Goal: Transaction & Acquisition: Purchase product/service

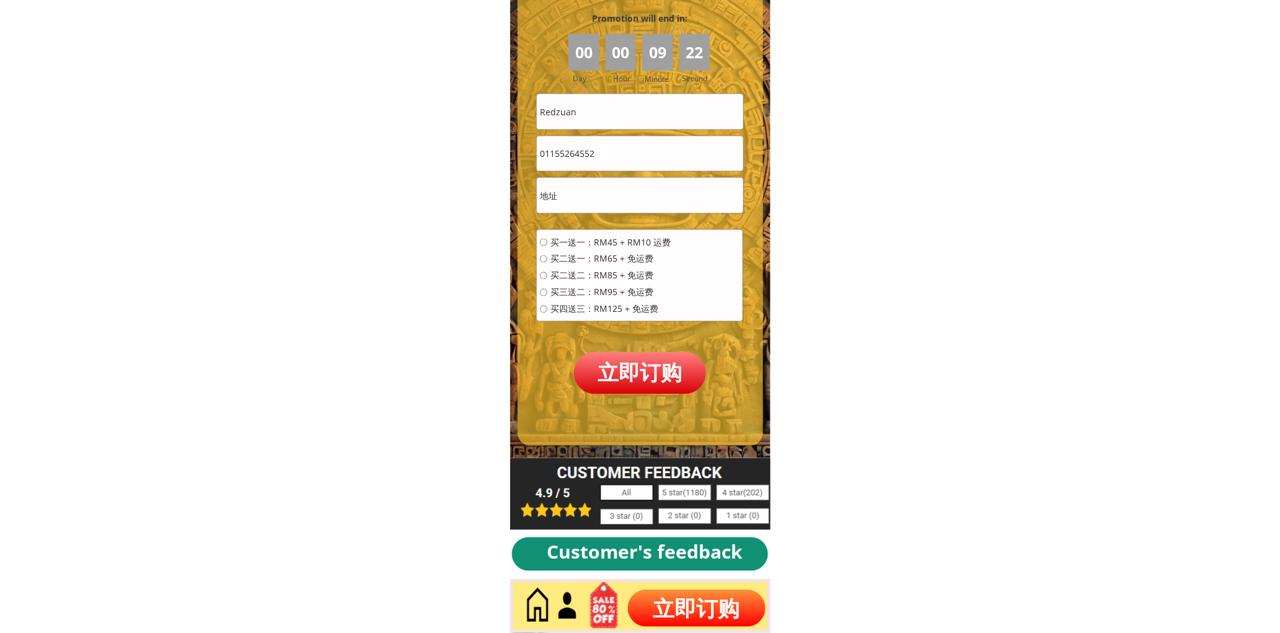
scroll to position [5531, 0]
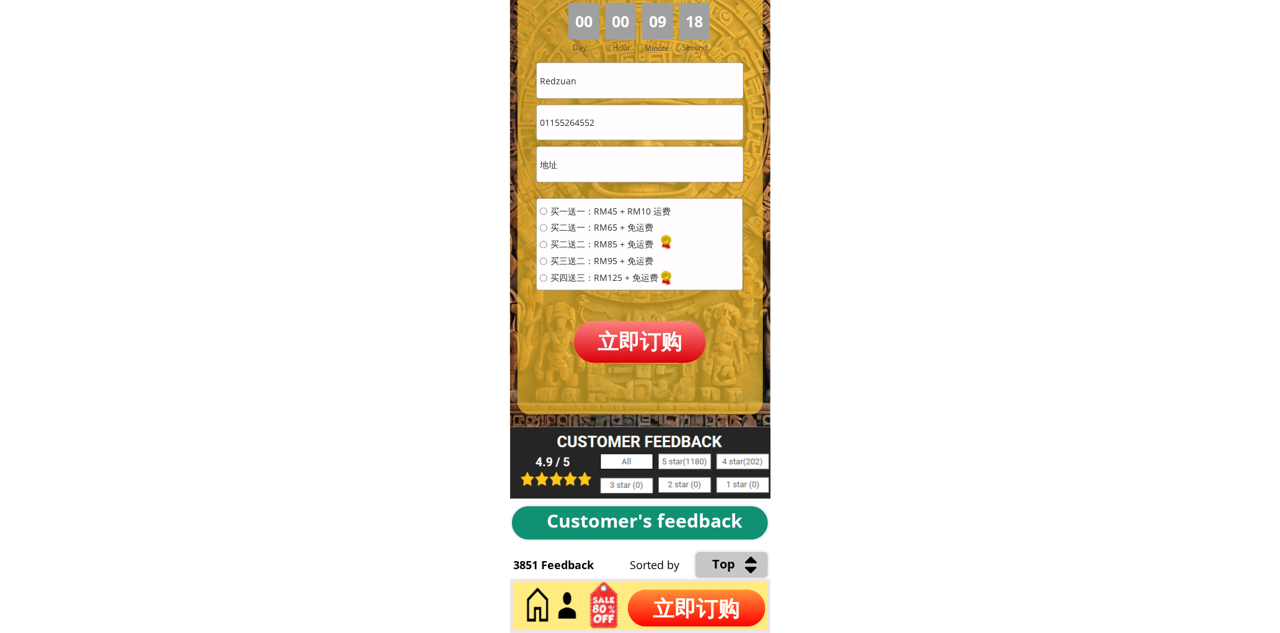
click at [617, 82] on input "Redzuan" at bounding box center [640, 80] width 206 height 35
paste input "Ah Chia"
type input "Ah Chia"
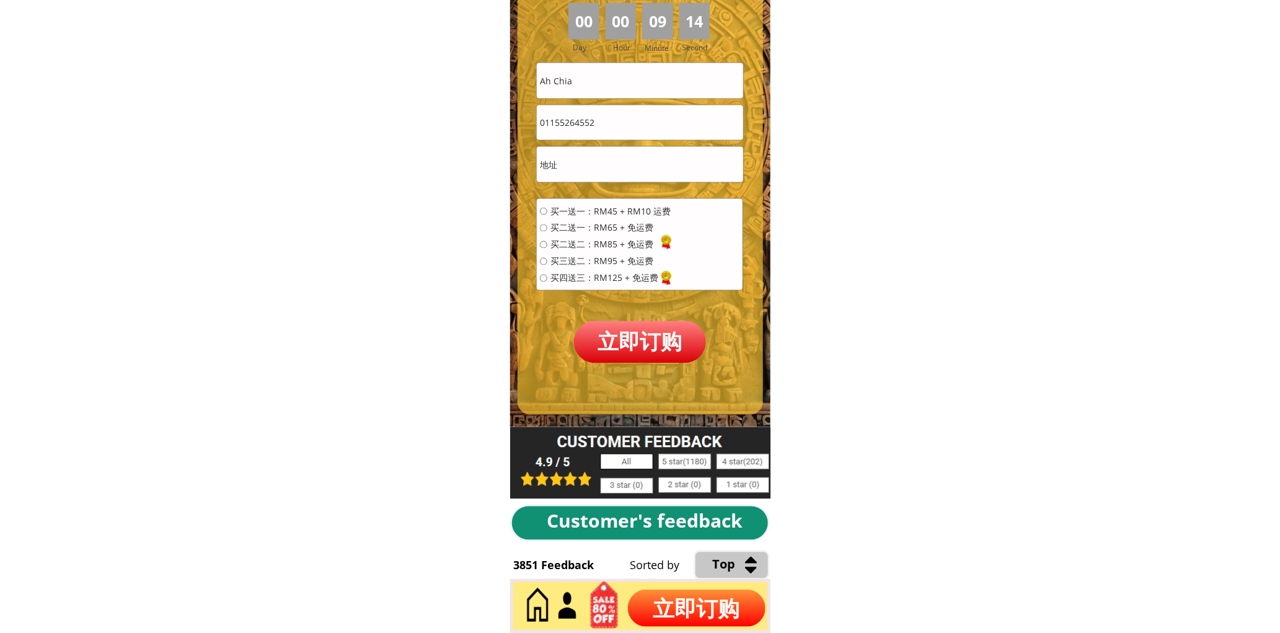
click at [617, 138] on input "01155264552" at bounding box center [640, 122] width 206 height 35
click at [616, 135] on input "01155264552" at bounding box center [640, 122] width 206 height 35
paste input "9-3534146"
click at [560, 126] on input "019-3534146" at bounding box center [640, 122] width 206 height 35
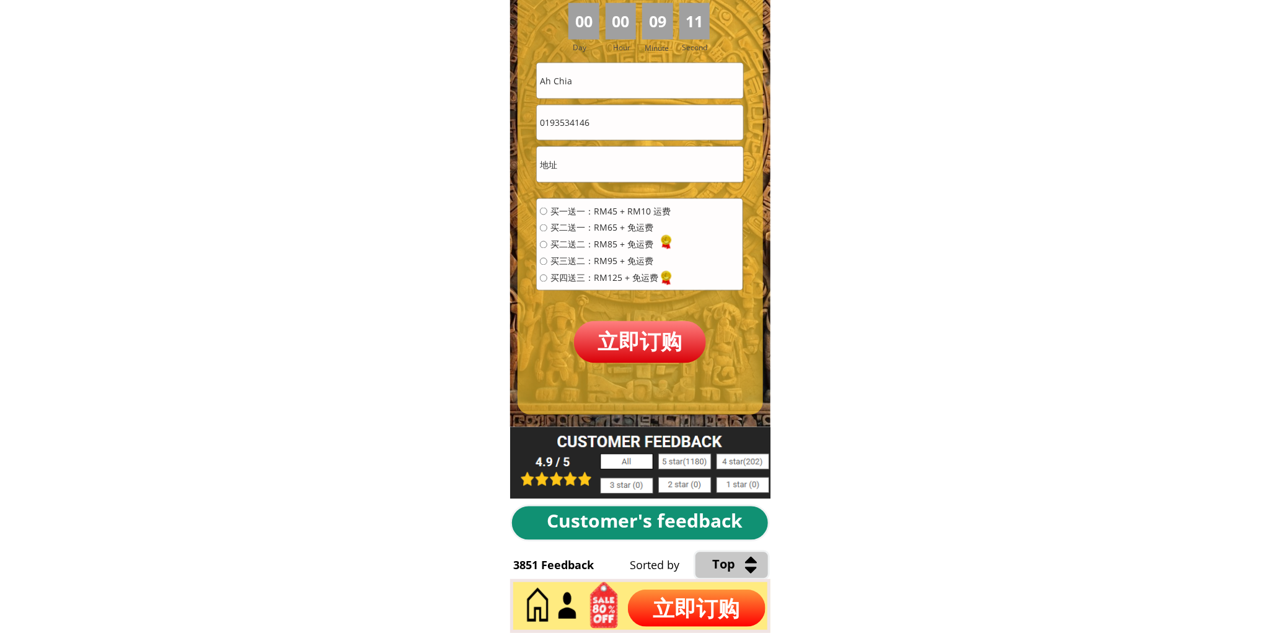
type input "0193534146"
click at [612, 159] on input "text" at bounding box center [640, 164] width 206 height 35
paste input "140B,Bagan Teochew Pulau Ketam 42940 Selangor"
type input "140B,Bagan Teochew Pulau Ketam 42940 Selangor"
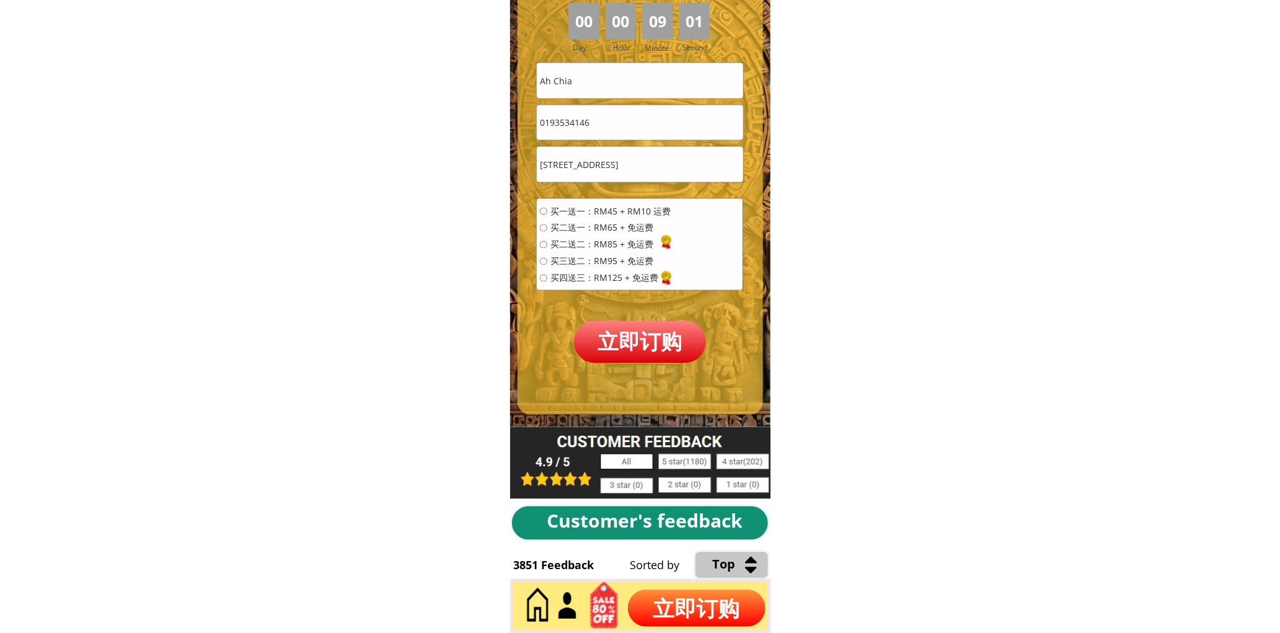
click at [610, 208] on span "买一送一：RM45 + RM10 运费" at bounding box center [610, 211] width 120 height 9
radio input "true"
click at [629, 345] on p "立即订购" at bounding box center [640, 342] width 133 height 42
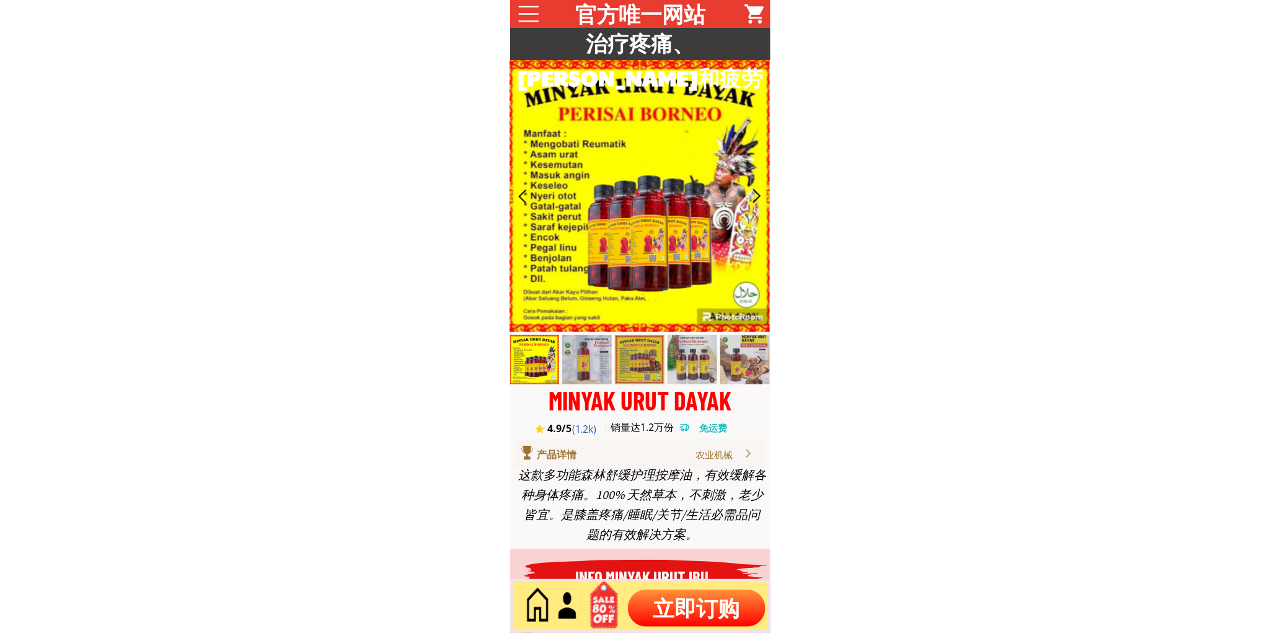
click at [723, 598] on p "立即订购" at bounding box center [697, 607] width 138 height 37
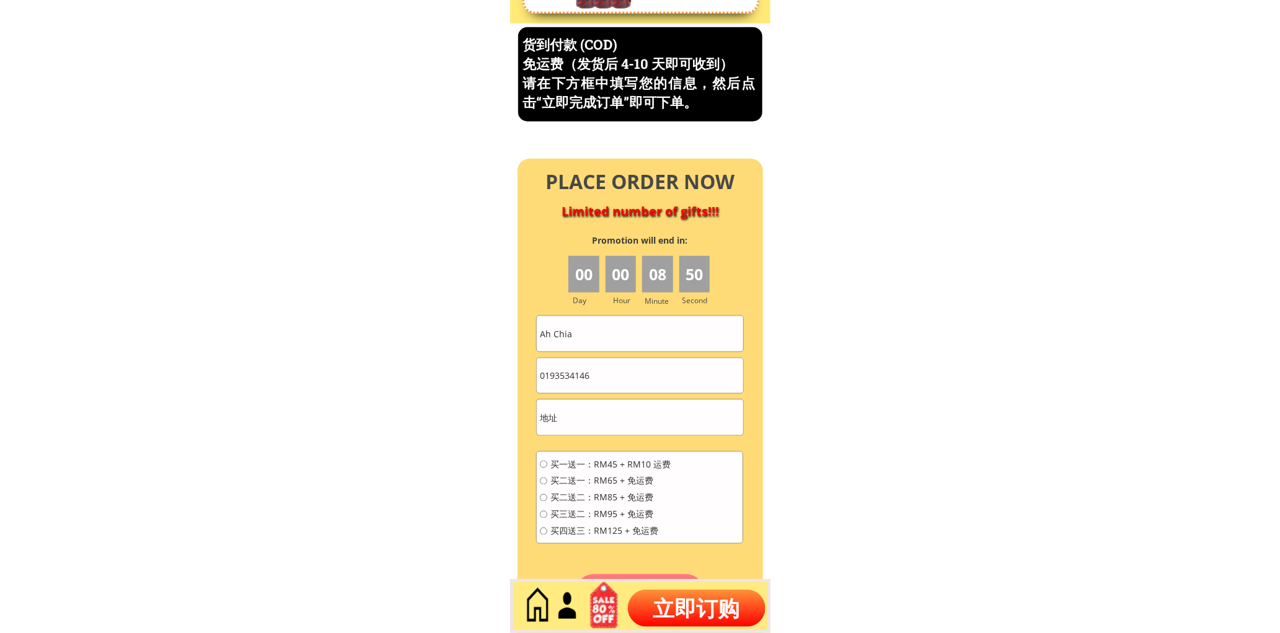
scroll to position [5302, 0]
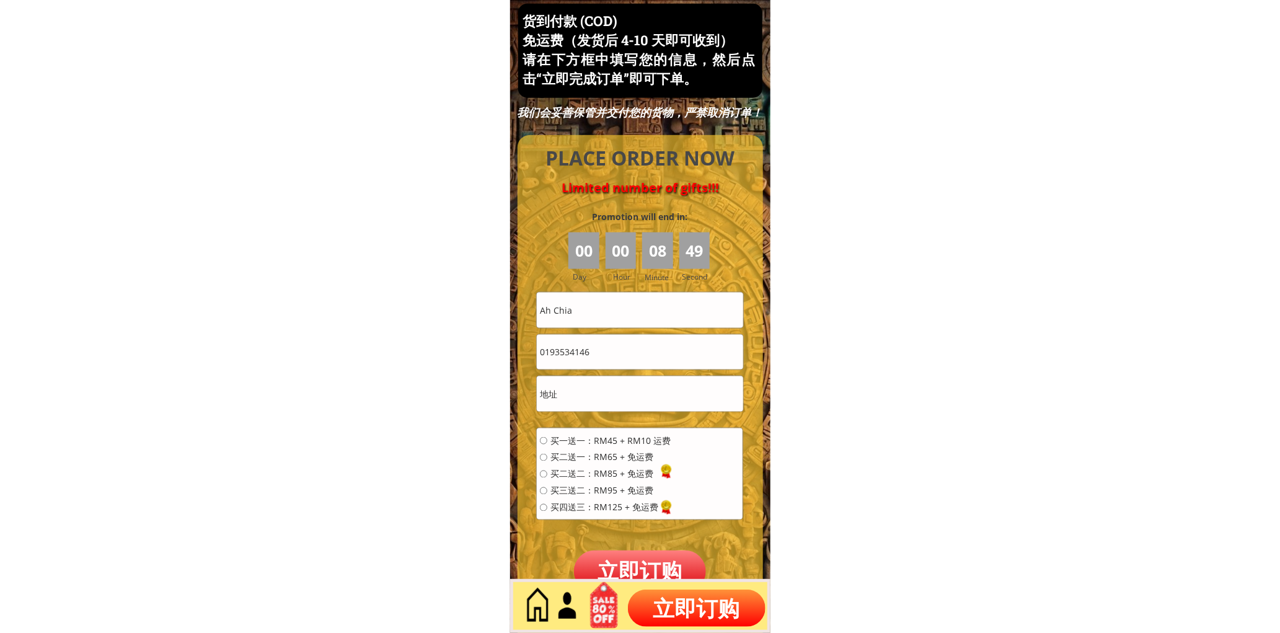
drag, startPoint x: 628, startPoint y: 369, endPoint x: 632, endPoint y: 361, distance: 9.7
click at [628, 369] on div "0193534146" at bounding box center [639, 352] width 207 height 36
click at [634, 357] on input "0193534146" at bounding box center [640, 352] width 206 height 35
click at [634, 356] on input "0193534146" at bounding box center [640, 352] width 206 height 35
paste input "75559895"
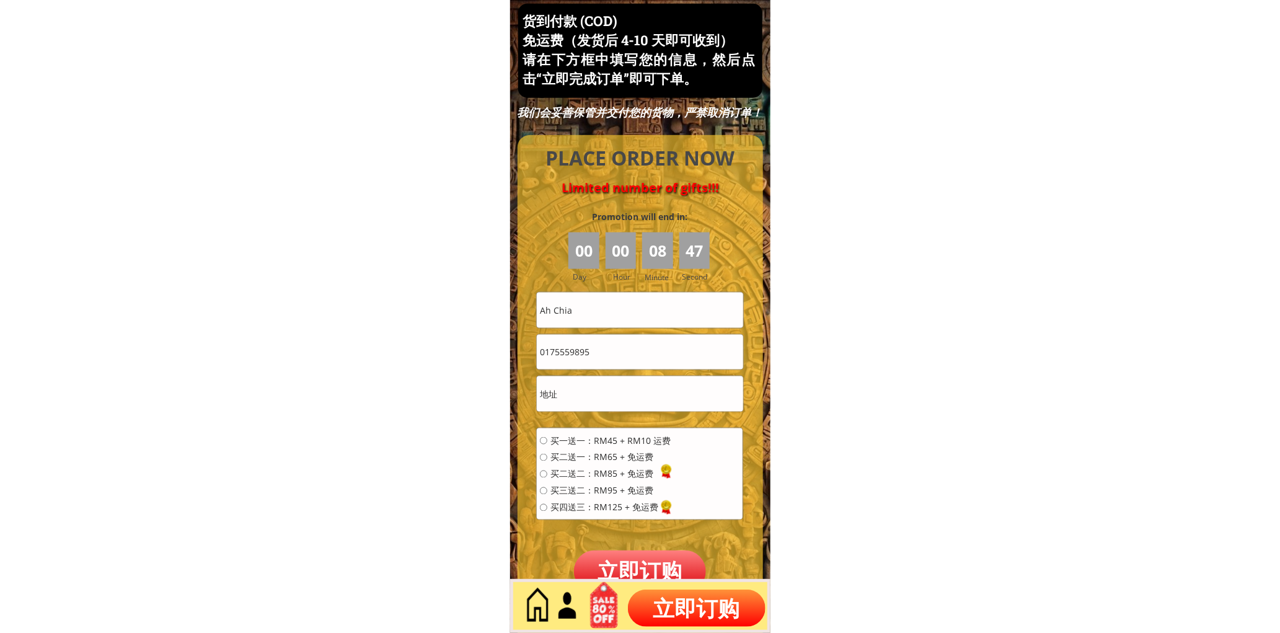
type input "0175559895"
click at [615, 308] on input "Ah Chia" at bounding box center [640, 310] width 206 height 35
drag, startPoint x: 615, startPoint y: 308, endPoint x: 596, endPoint y: 354, distance: 49.5
click at [615, 309] on input "Ah Chia" at bounding box center [640, 310] width 206 height 35
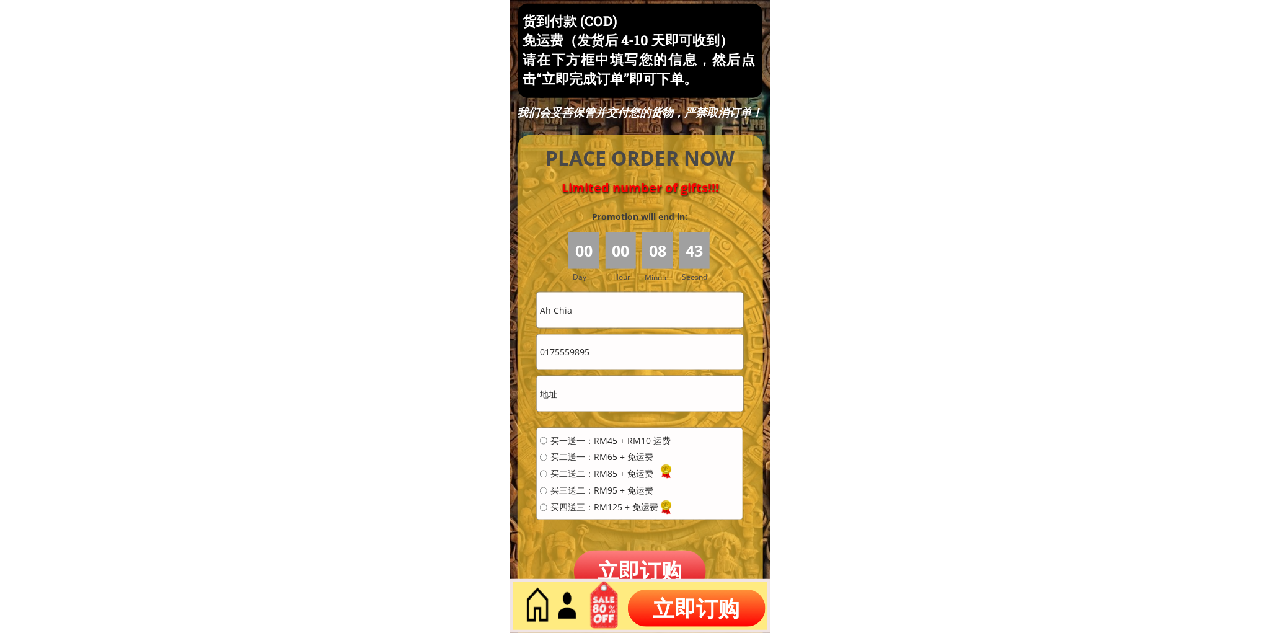
paste input "chong"
type input "chong"
click at [591, 404] on input "text" at bounding box center [640, 393] width 206 height 35
type input "a"
type input "lot23"
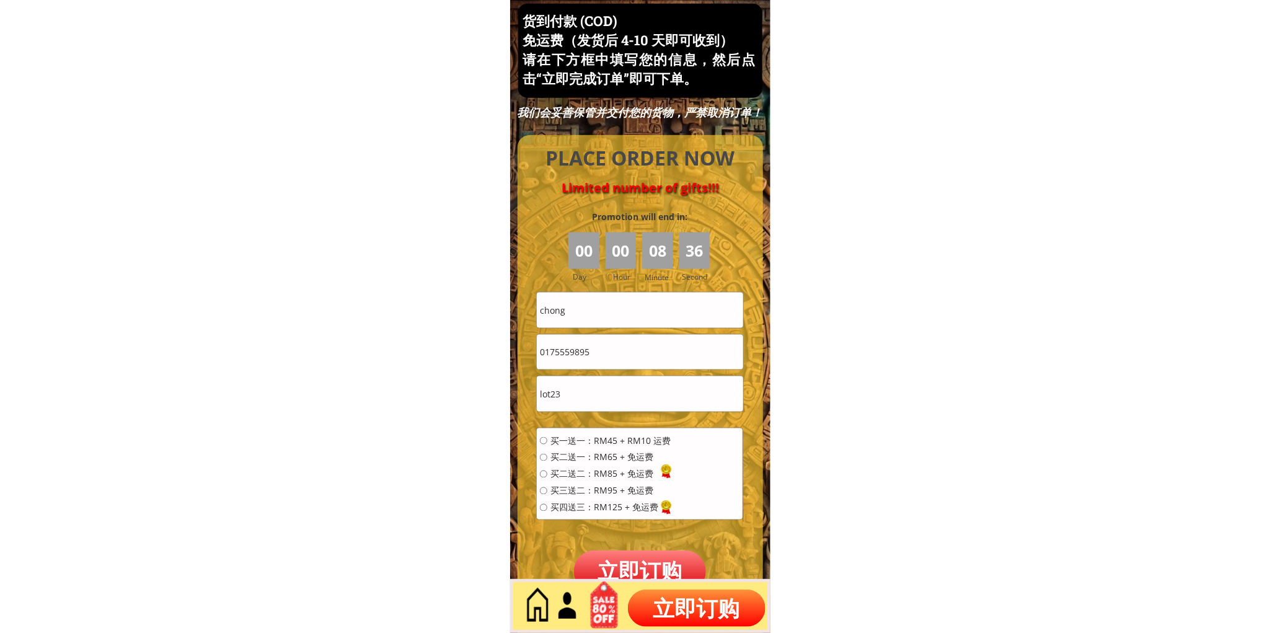
click at [624, 446] on div "买一送一：RM45 + RM10 运费 买二送一：RM65 + 免运费 买二送二：RM85 + 免运费 买三送二：RM95 + 免运费 买四送三：RM125 …" at bounding box center [605, 478] width 131 height 84
click at [639, 439] on span "买一送一：RM45 + RM10 运费" at bounding box center [610, 440] width 120 height 9
radio input "true"
click at [667, 562] on p "立即订购" at bounding box center [640, 571] width 133 height 42
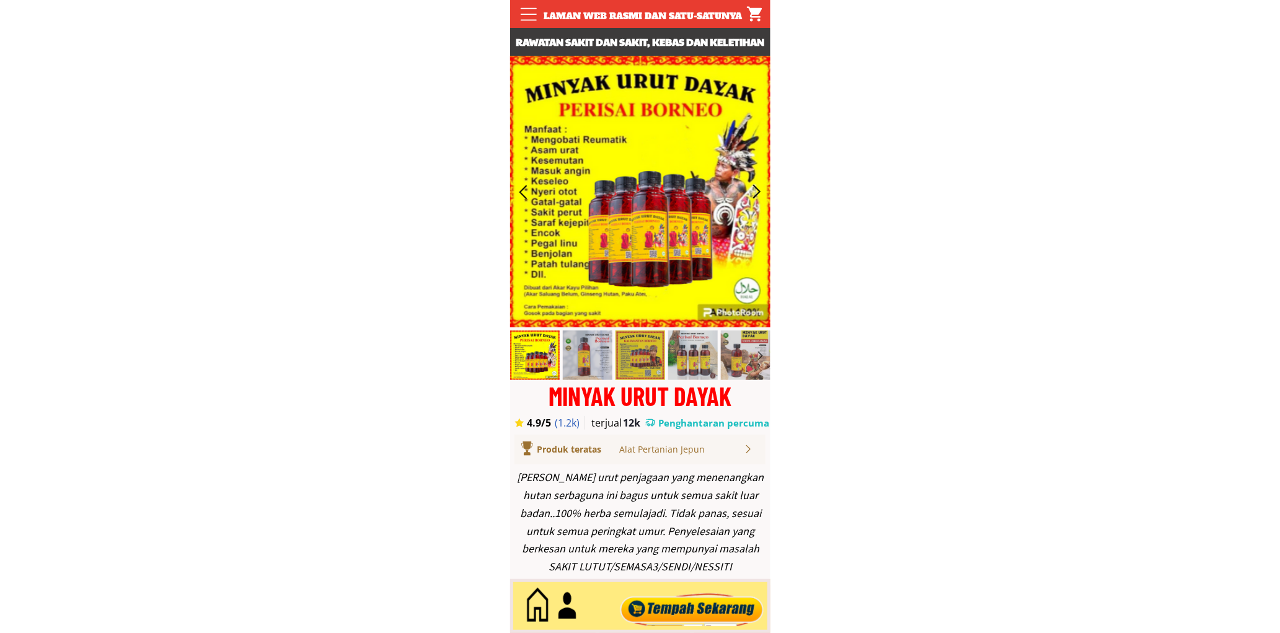
click at [683, 607] on div at bounding box center [692, 606] width 150 height 41
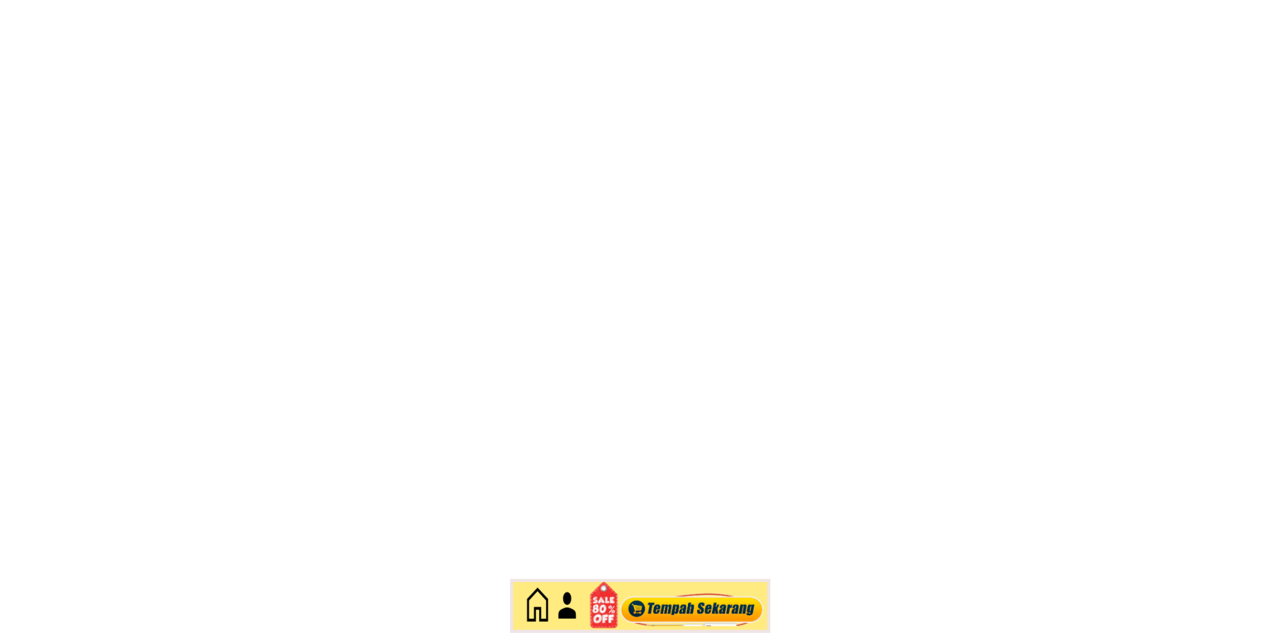
scroll to position [5378, 0]
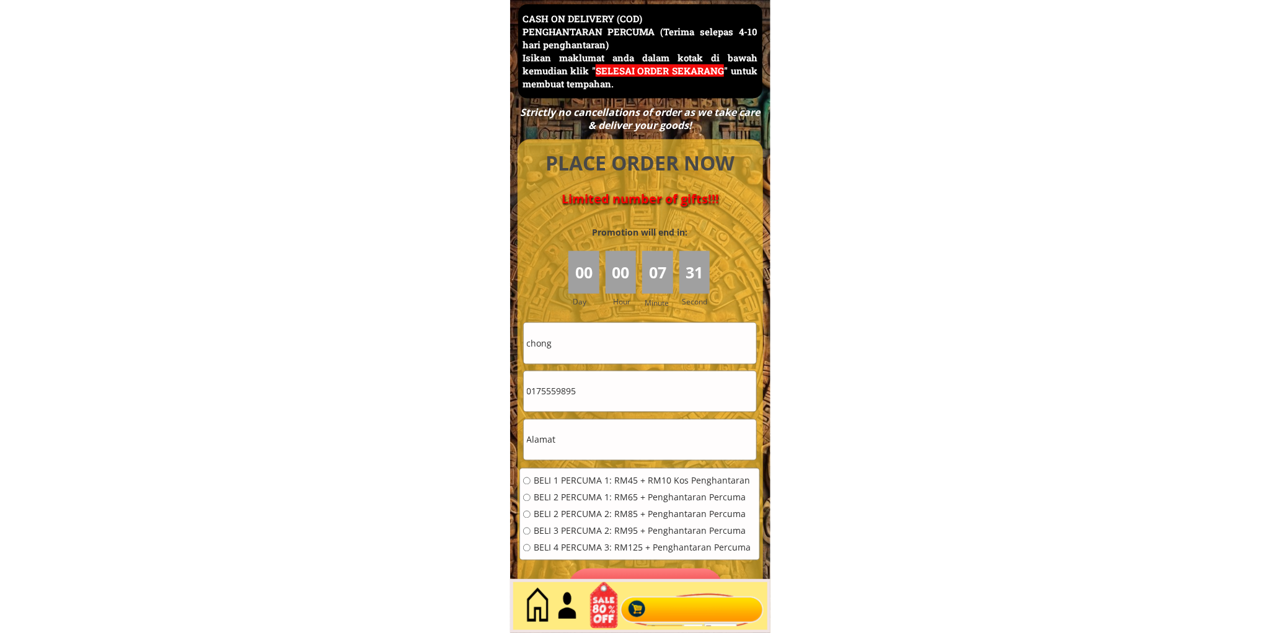
click at [637, 347] on input "chong" at bounding box center [640, 343] width 232 height 40
paste input "[PERSON_NAME]"
type input "[PERSON_NAME]"
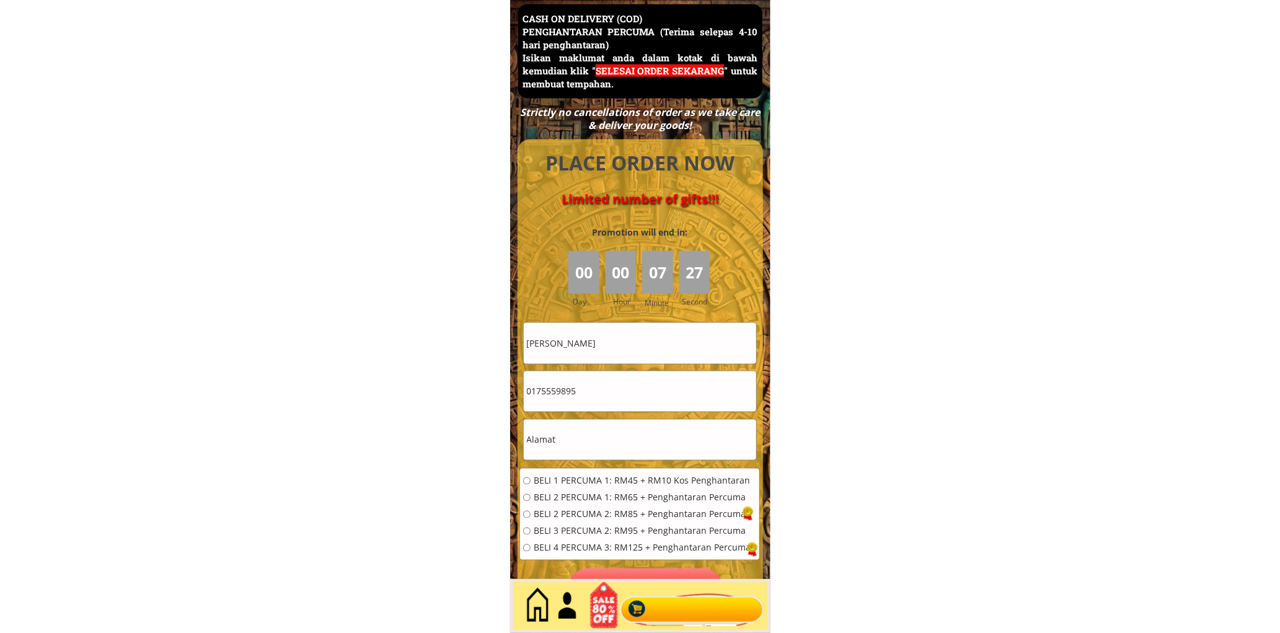
click at [622, 394] on input "0175559895" at bounding box center [640, 391] width 232 height 40
paste input "9624023"
type input "0196240235"
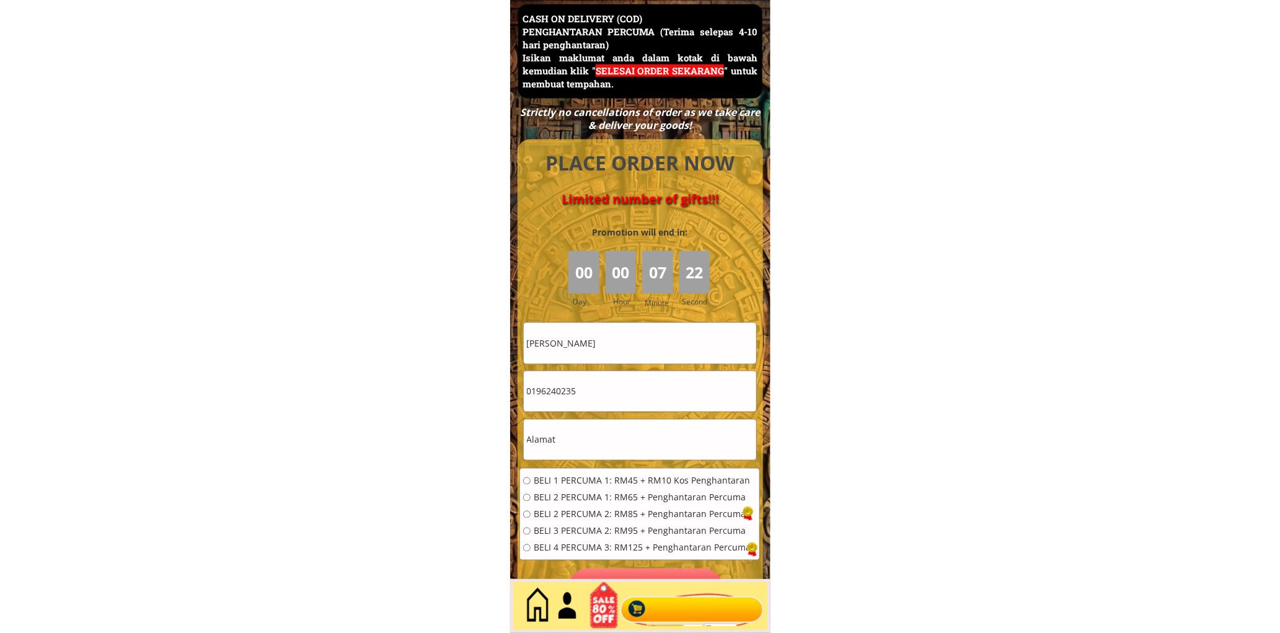
click at [549, 435] on input "text" at bounding box center [640, 440] width 232 height 40
paste input "[GEOGRAPHIC_DATA]"
drag, startPoint x: 543, startPoint y: 437, endPoint x: 630, endPoint y: 441, distance: 86.9
click at [630, 441] on input "[GEOGRAPHIC_DATA]" at bounding box center [640, 440] width 232 height 40
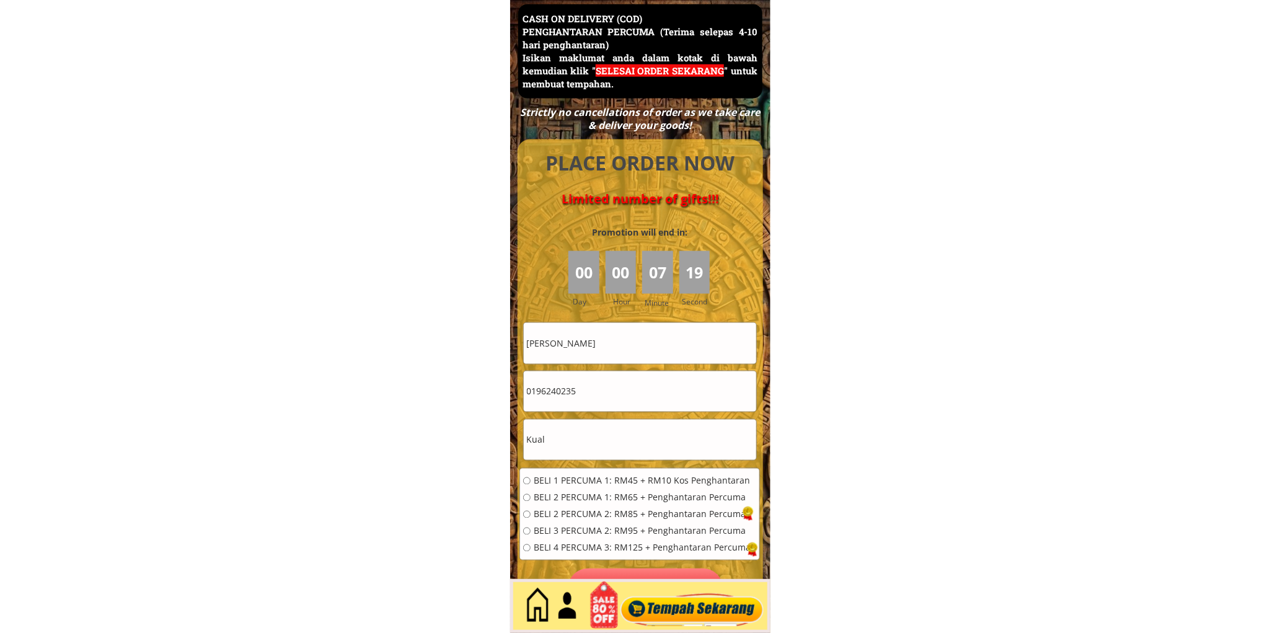
type input "Kual"
click at [576, 473] on div "BELI 1 PERCUMA 1: RM45 + RM10 Kos Penghantaran BELI 2 PERCUMA 1: RM65 + Penghan…" at bounding box center [639, 519] width 239 height 100
click at [589, 478] on span "BELI 1 PERCUMA 1: RM45 + RM10 Kos Penghantaran" at bounding box center [642, 481] width 217 height 9
radio input "true"
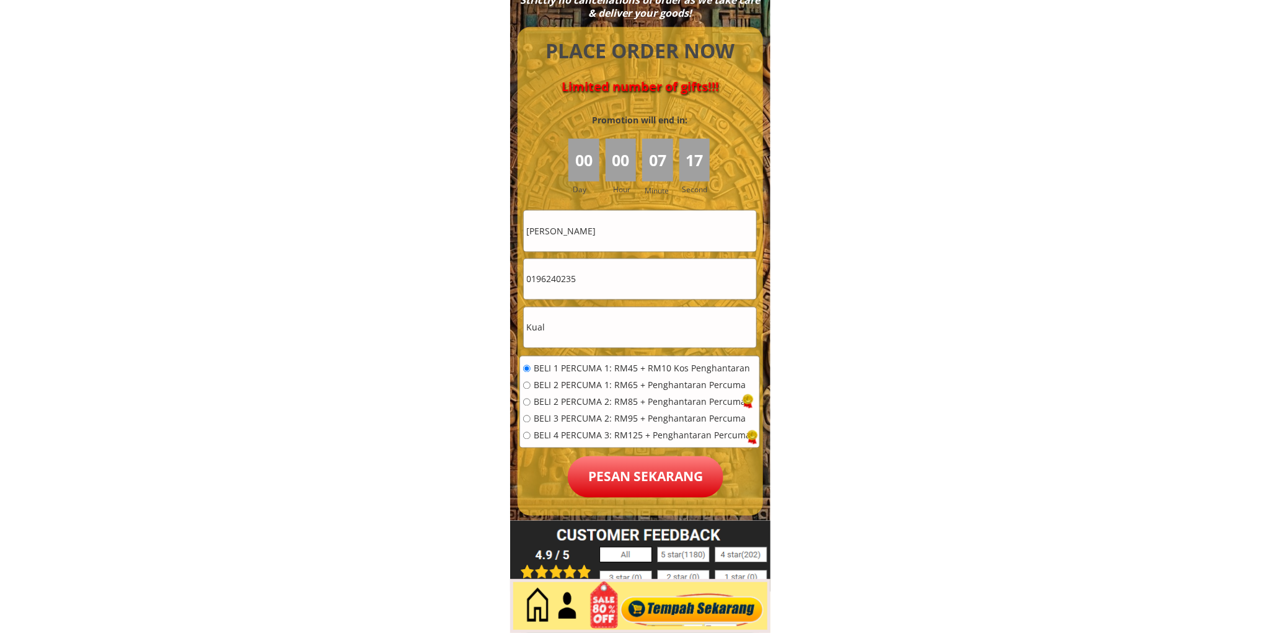
scroll to position [5493, 0]
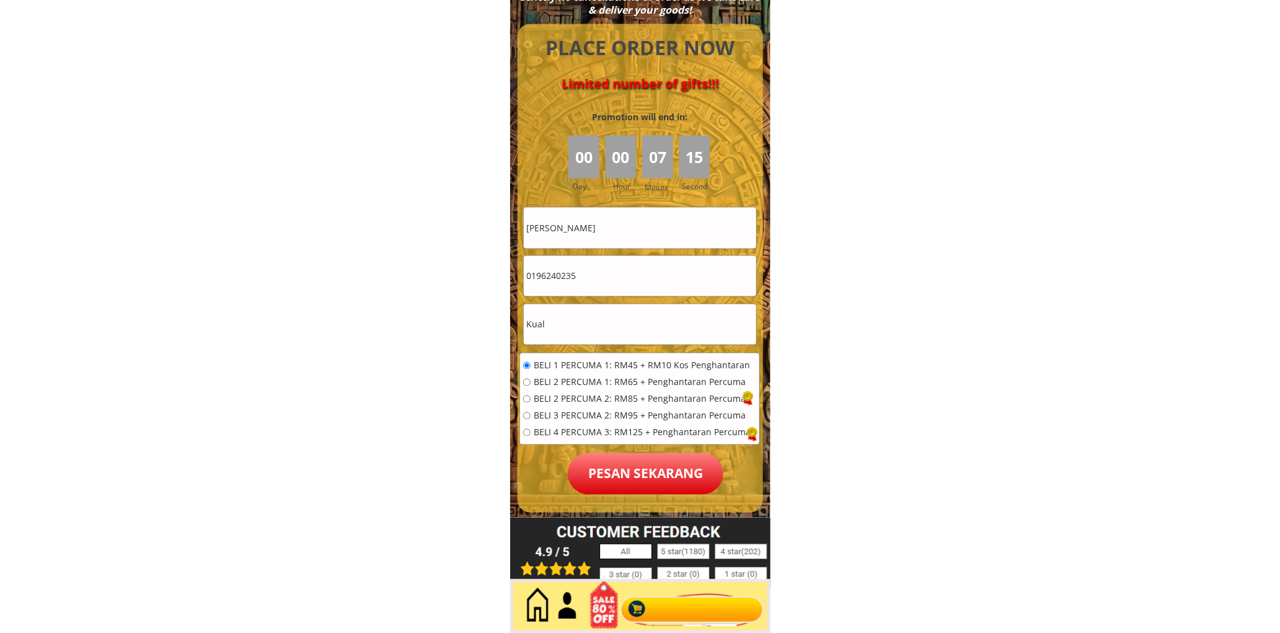
click at [660, 472] on p "Pesan sekarang" at bounding box center [646, 474] width 156 height 42
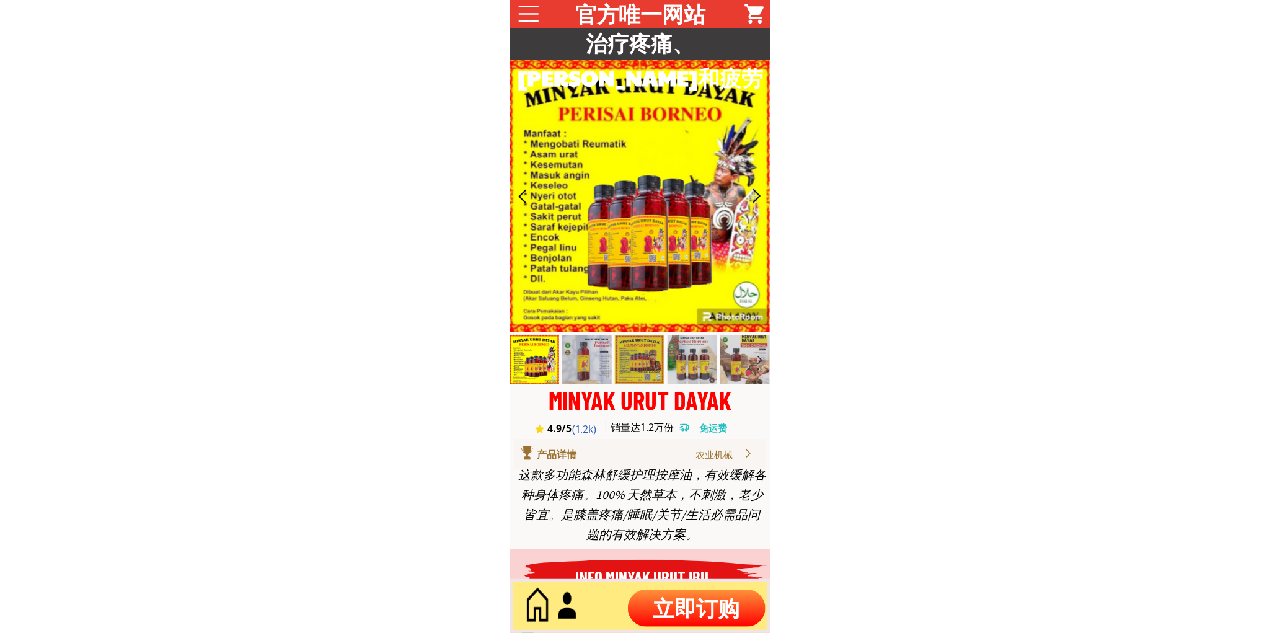
click at [670, 614] on p "立即订购" at bounding box center [697, 607] width 138 height 37
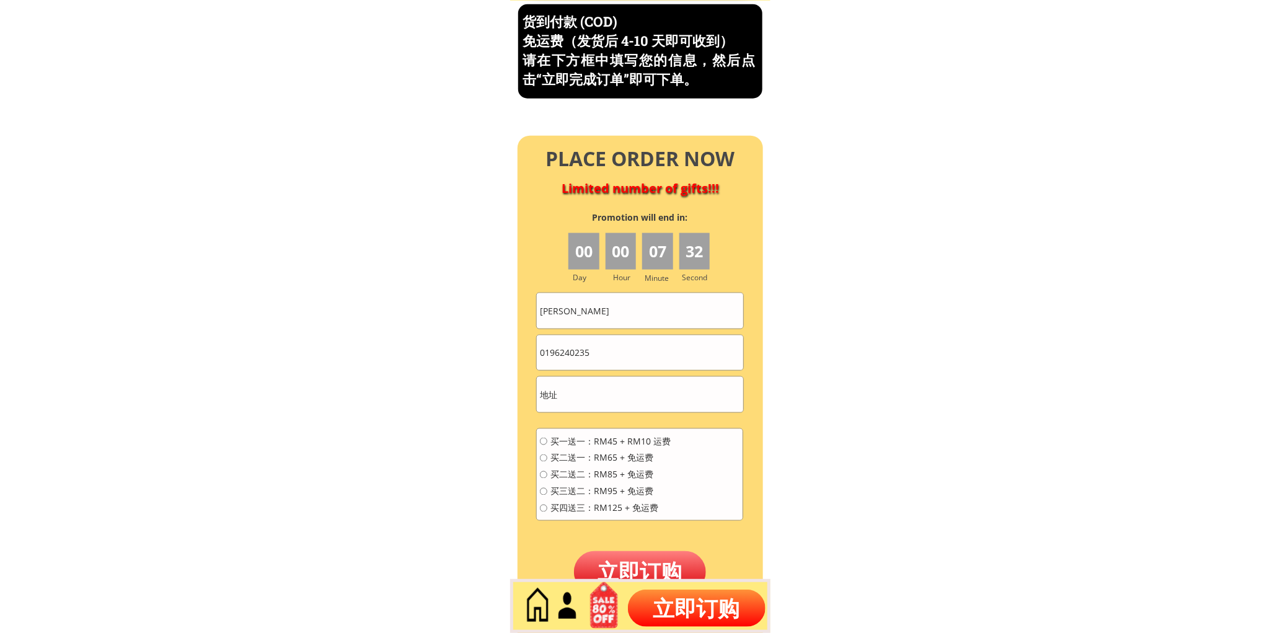
scroll to position [5302, 0]
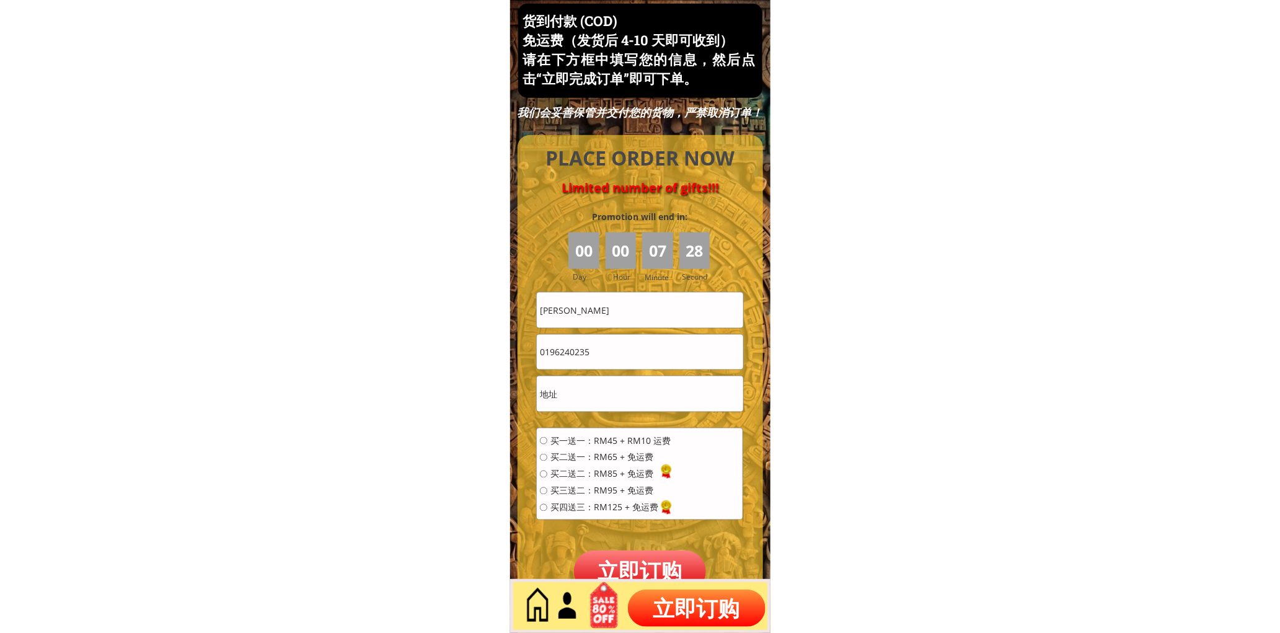
click at [637, 306] on input "[PERSON_NAME]" at bounding box center [640, 310] width 206 height 35
paste input "CHEN KEAN HOCK"
type input "CHEN KEAN HOCK"
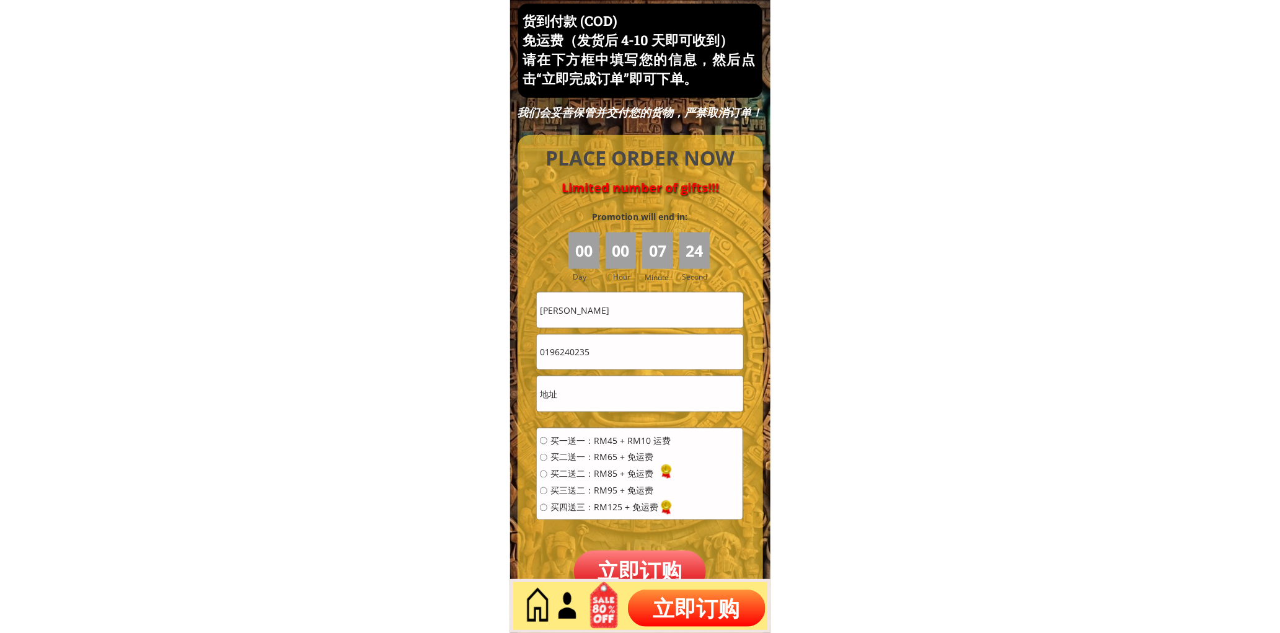
click at [620, 348] on input "0196240235" at bounding box center [640, 352] width 206 height 35
paste input "8360895"
type input "0183608955"
click at [596, 442] on span "买一送一：RM45 + RM10 运费" at bounding box center [610, 440] width 120 height 9
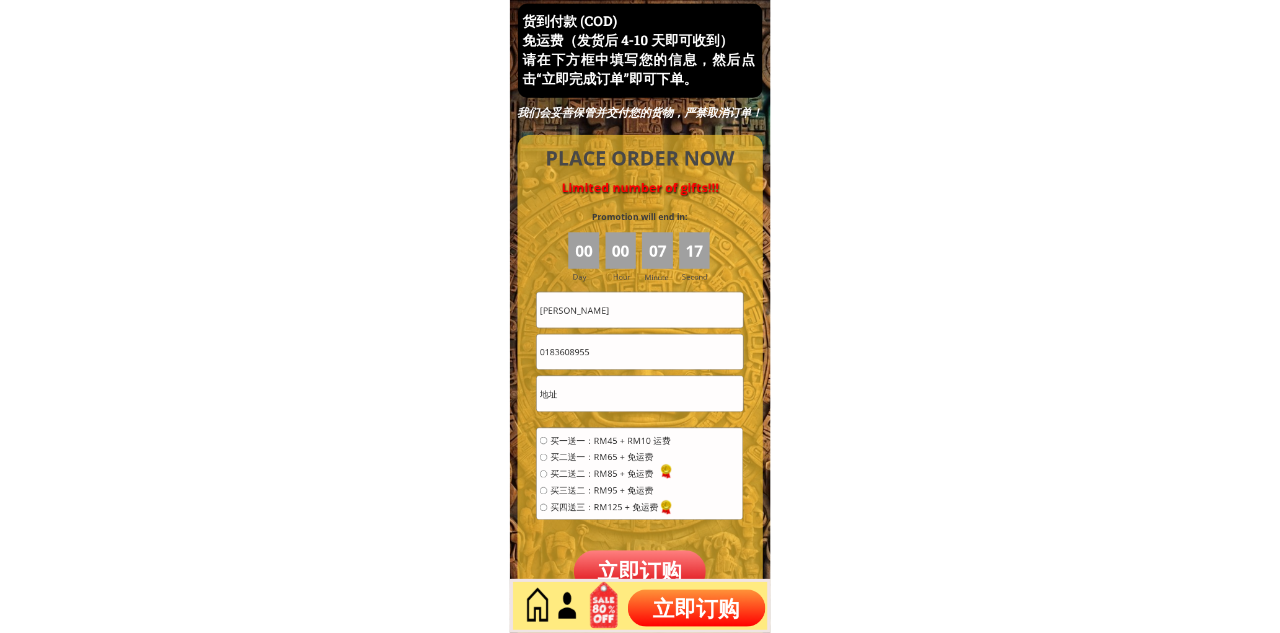
radio input "true"
click at [573, 394] on input "text" at bounding box center [640, 393] width 206 height 35
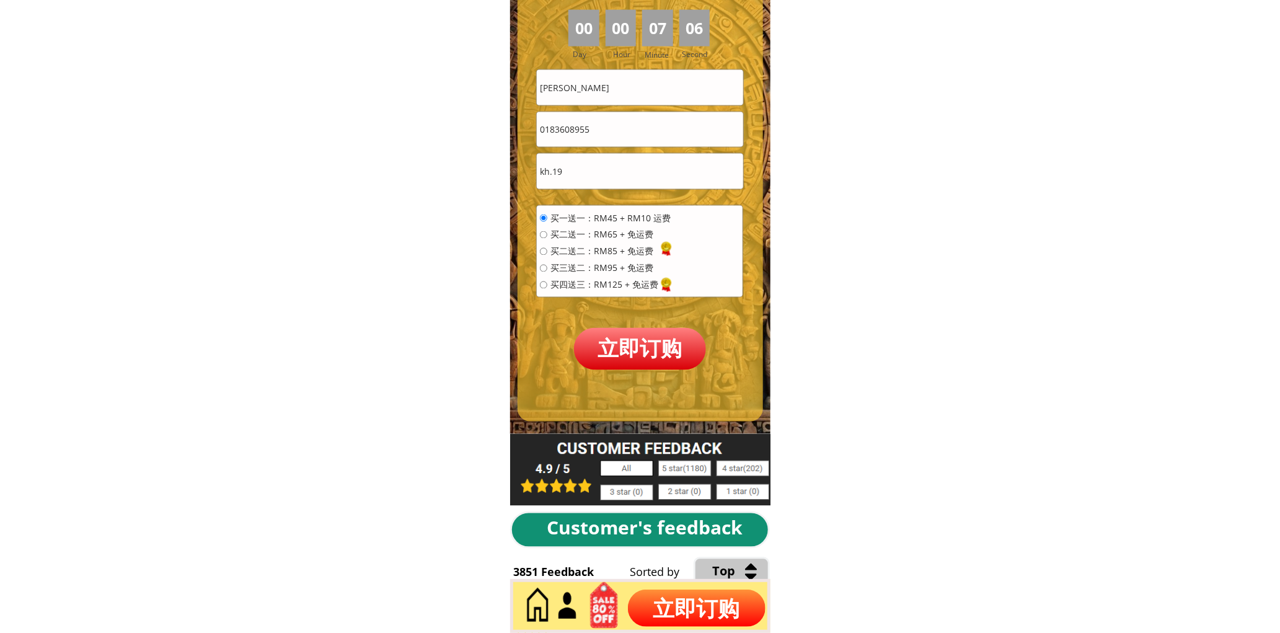
scroll to position [5531, 0]
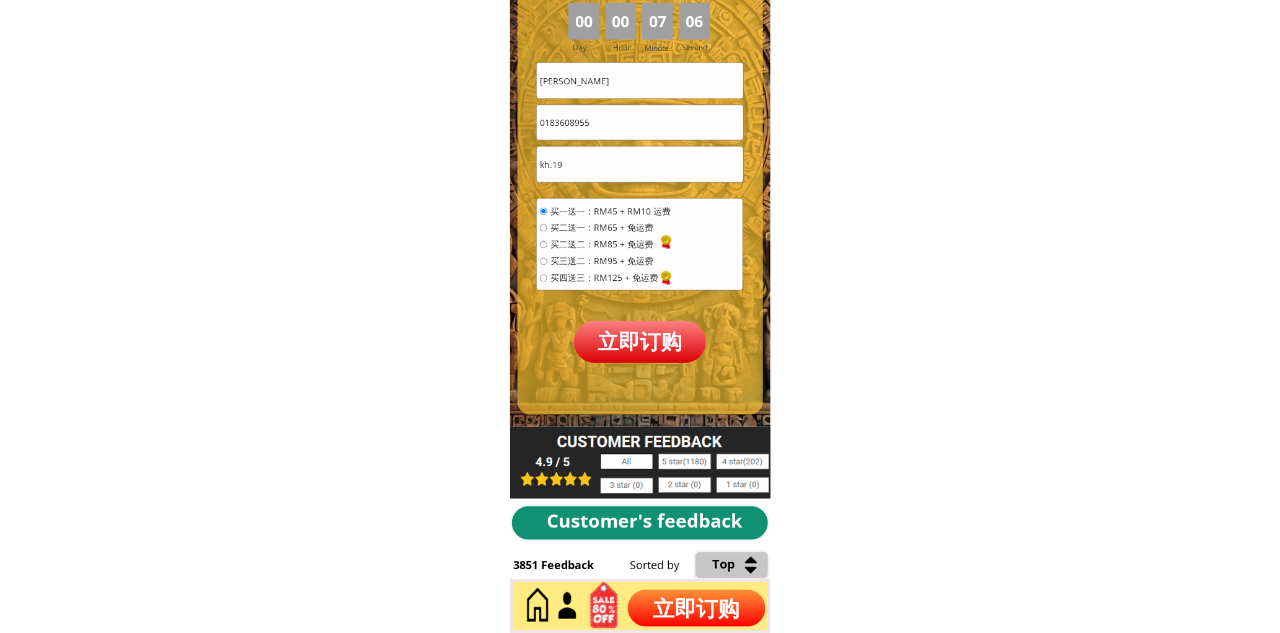
type input "kh.19"
click at [683, 346] on p "立即订购" at bounding box center [640, 342] width 133 height 42
